Goal: Information Seeking & Learning: Find specific fact

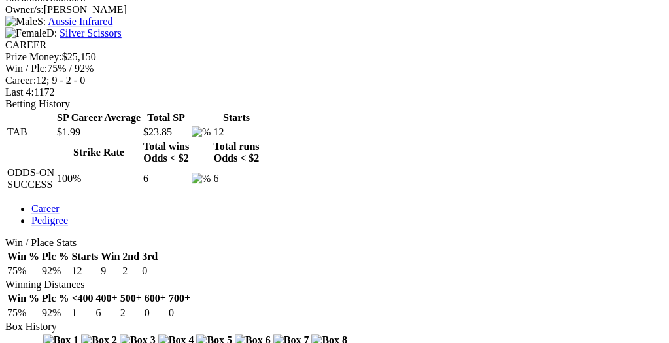
scroll to position [538, 0]
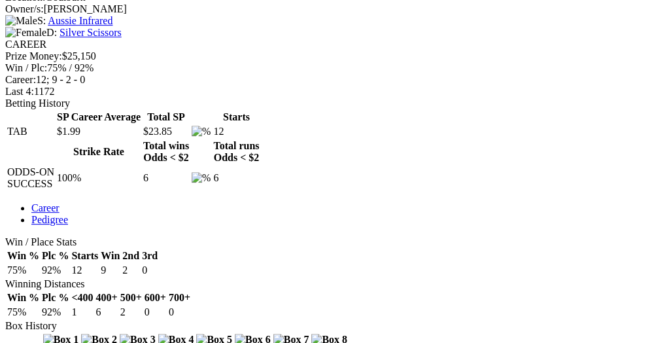
drag, startPoint x: 387, startPoint y: 237, endPoint x: 346, endPoint y: 237, distance: 41.9
copy td "Excavation"
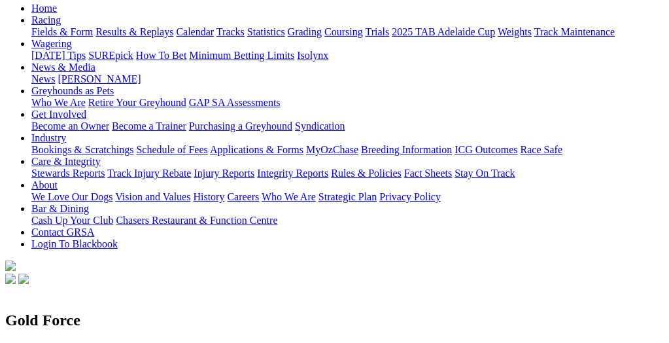
scroll to position [0, 0]
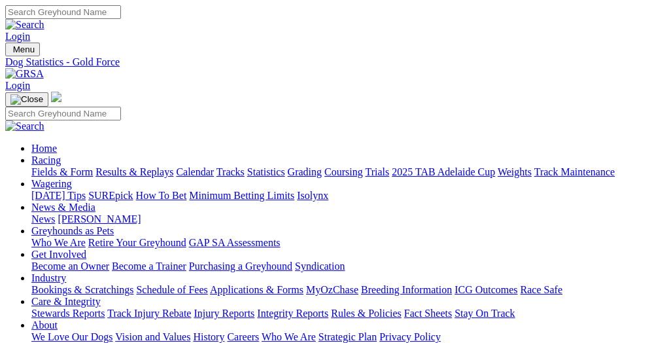
click at [121, 14] on input "Search" at bounding box center [63, 12] width 116 height 14
paste input "Excavation"
type input "Excavation"
click at [44, 19] on img at bounding box center [24, 25] width 39 height 12
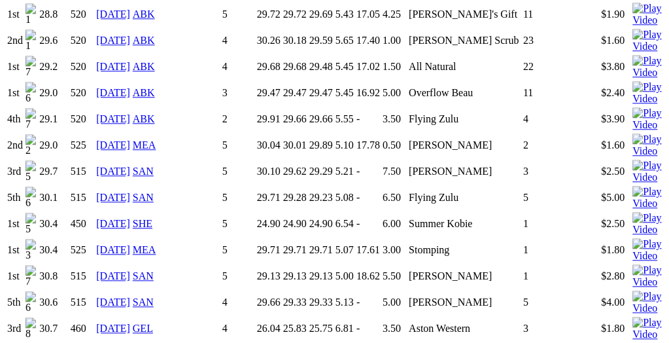
scroll to position [1279, 0]
